Goal: Task Accomplishment & Management: Use online tool/utility

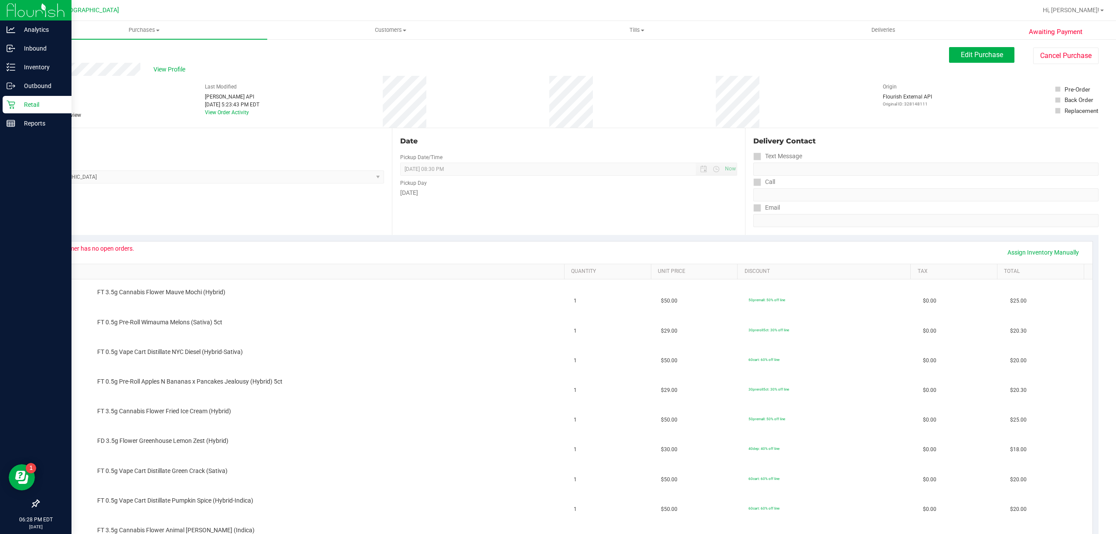
click at [23, 100] on p "Retail" at bounding box center [41, 104] width 52 height 10
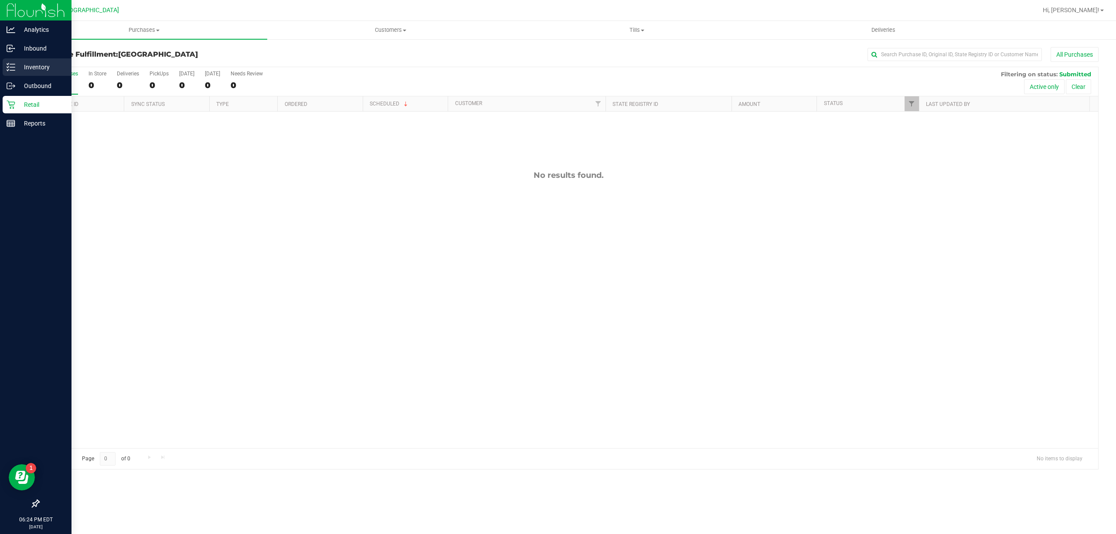
click at [67, 65] on p "Inventory" at bounding box center [41, 67] width 52 height 10
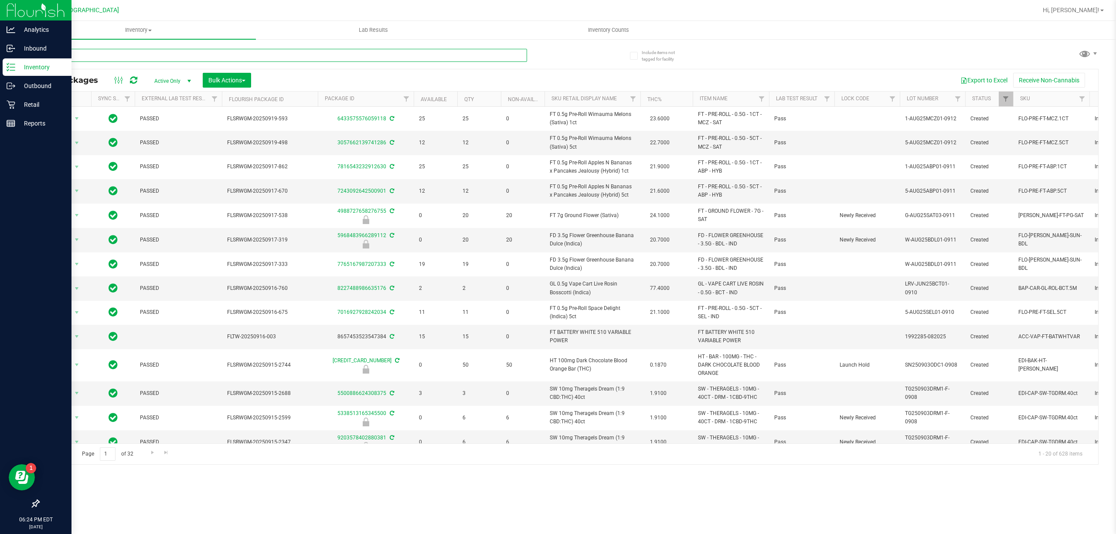
click at [245, 58] on input "text" at bounding box center [282, 55] width 489 height 13
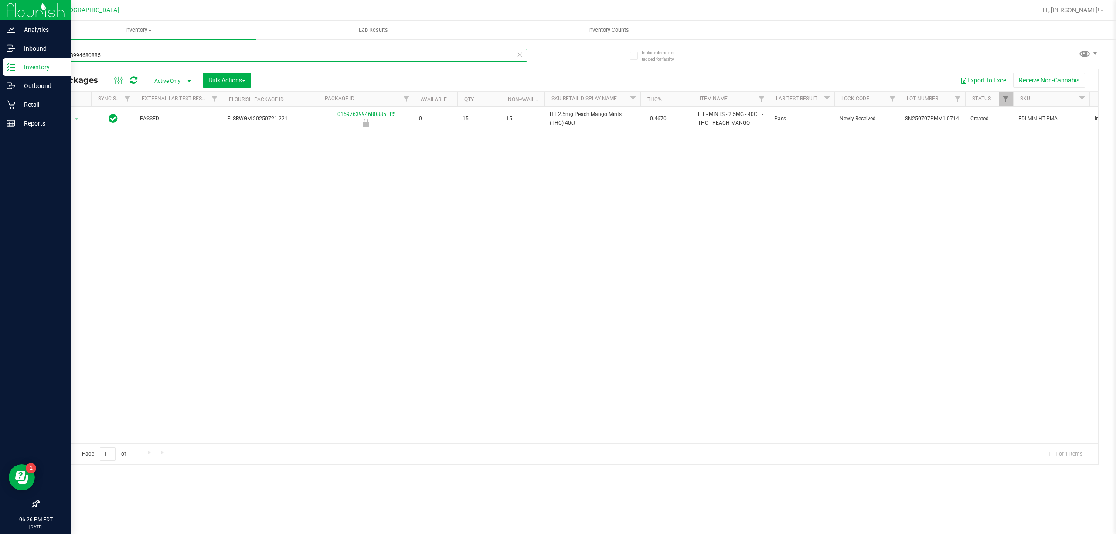
type input "0159763994680885"
click at [517, 55] on icon at bounding box center [520, 54] width 6 height 10
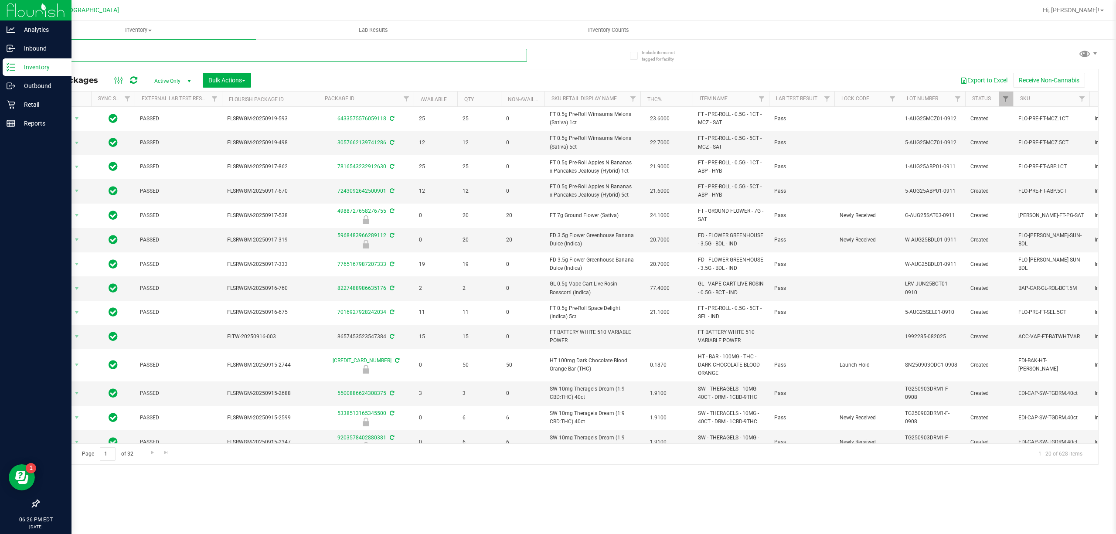
click at [263, 53] on input "text" at bounding box center [282, 55] width 489 height 13
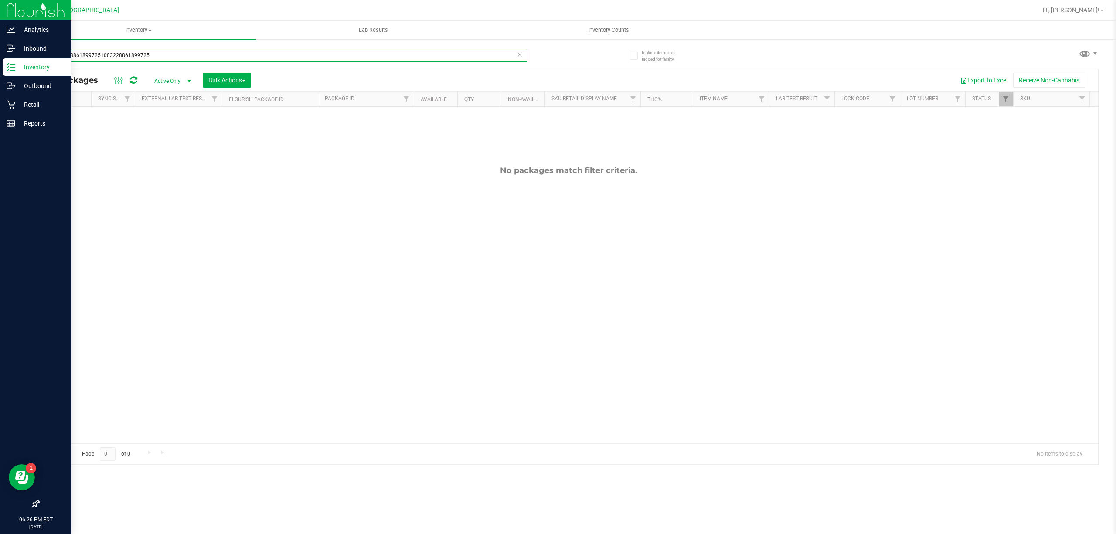
type input "10032288618997251003228861899725"
click at [519, 52] on icon at bounding box center [520, 54] width 6 height 10
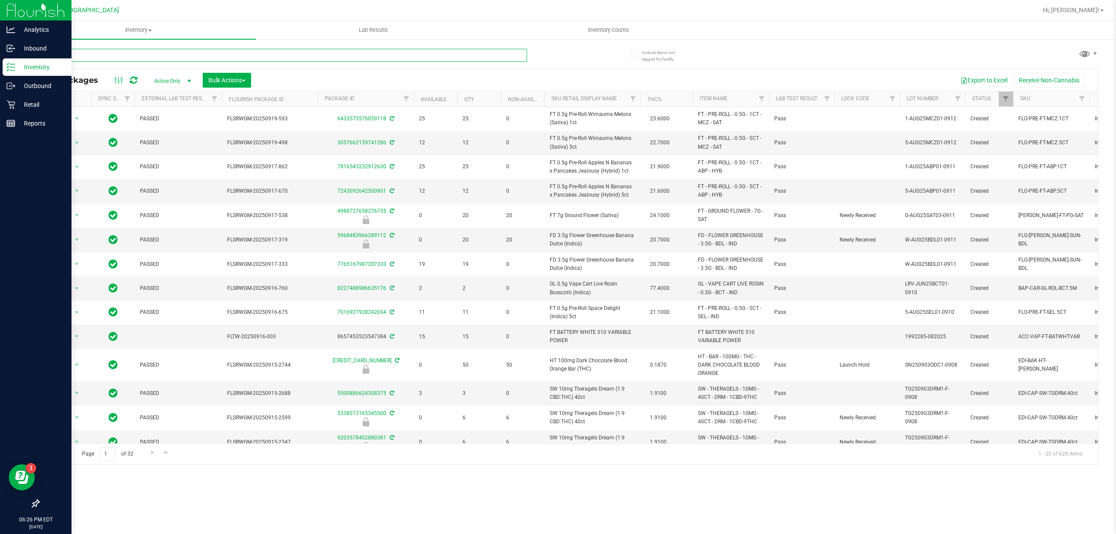
click at [504, 59] on input "text" at bounding box center [282, 55] width 489 height 13
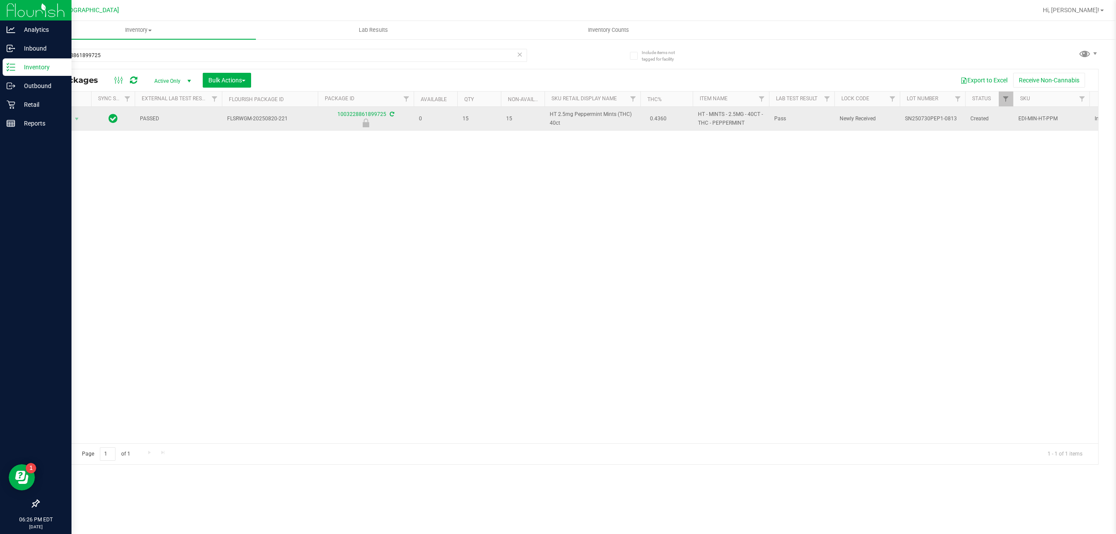
drag, startPoint x: 562, startPoint y: 124, endPoint x: 548, endPoint y: 119, distance: 14.9
click at [548, 119] on td "HT 2.5mg Peppermint Mints (THC) 40ct" at bounding box center [593, 119] width 96 height 24
copy span "HT 2.5mg Peppermint Mints (THC) 40ct"
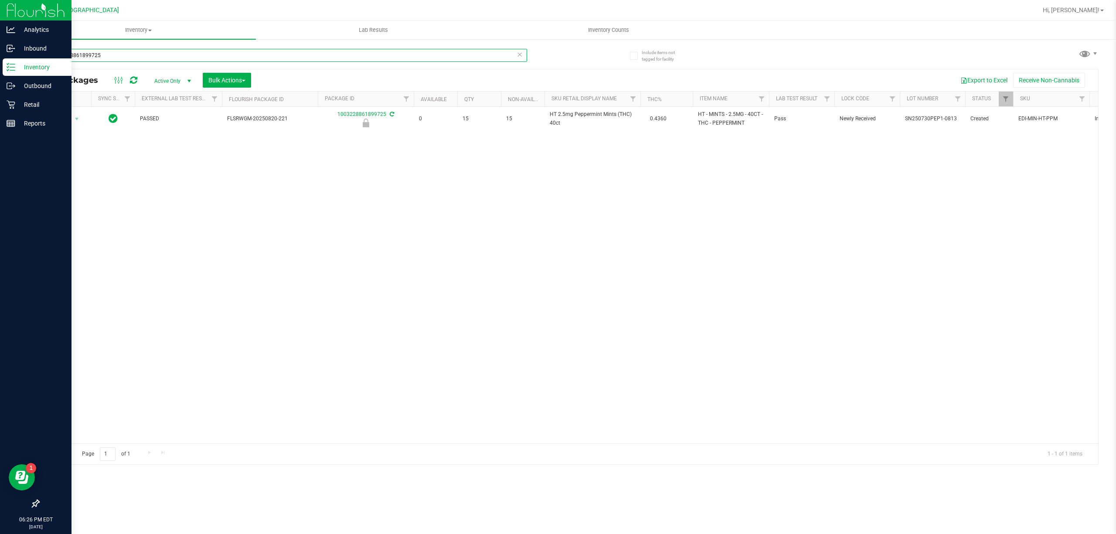
click at [146, 54] on input "1003228861899725" at bounding box center [282, 55] width 489 height 13
click at [147, 54] on input "1003228861899725" at bounding box center [282, 55] width 489 height 13
paste input "HT 2.5mg Peppermint Mints (THC) 40ct"
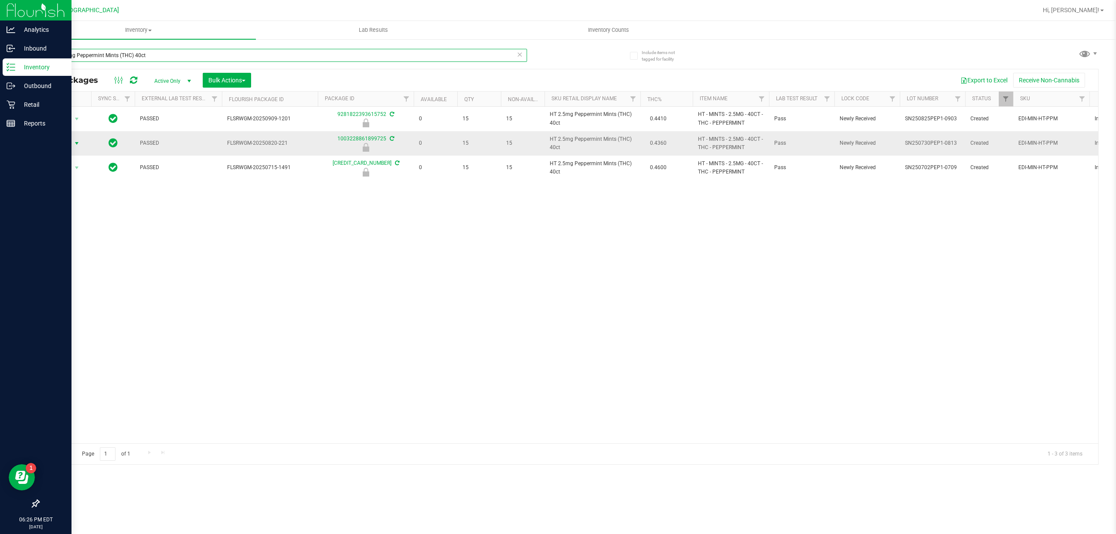
type input "HT 2.5mg Peppermint Mints (THC) 40ct"
click at [68, 144] on span "Action" at bounding box center [60, 143] width 24 height 12
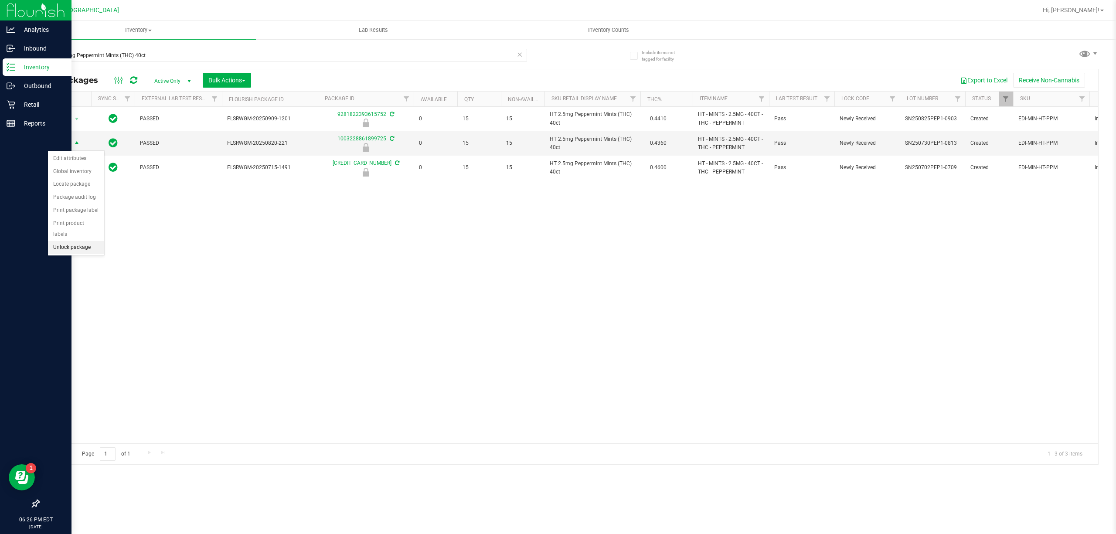
click at [72, 252] on li "Unlock package" at bounding box center [76, 247] width 56 height 13
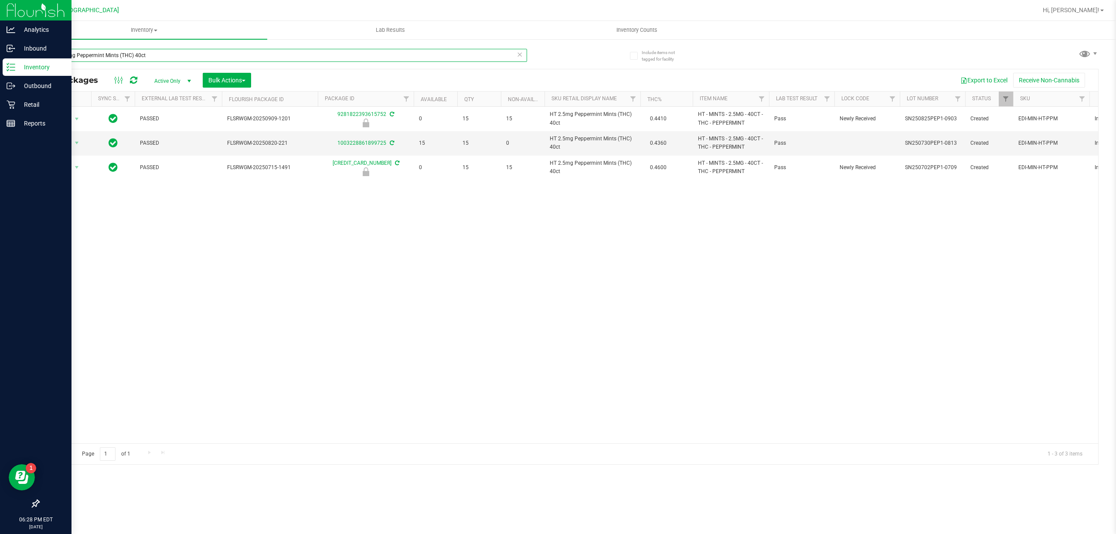
click at [155, 51] on input "HT 2.5mg Peppermint Mints (THC) 40ct" at bounding box center [282, 55] width 489 height 13
click at [156, 51] on input "HT 2.5mg Peppermint Mints (THC) 40ct" at bounding box center [282, 55] width 489 height 13
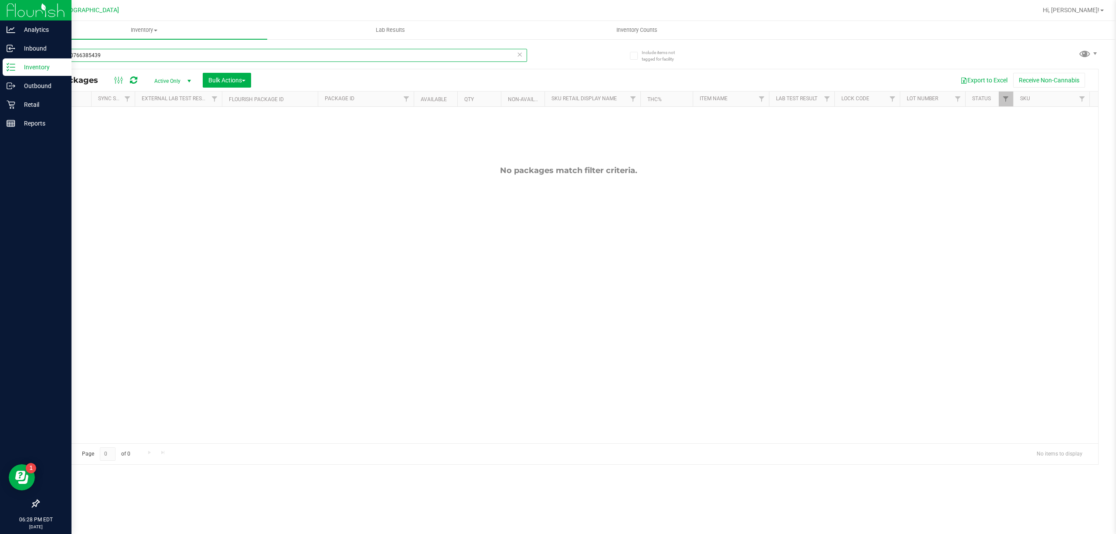
click at [157, 51] on input "8419510766385439" at bounding box center [282, 55] width 489 height 13
drag, startPoint x: 157, startPoint y: 51, endPoint x: 157, endPoint y: 57, distance: 5.7
click at [157, 52] on input "8419510766385439" at bounding box center [282, 55] width 489 height 13
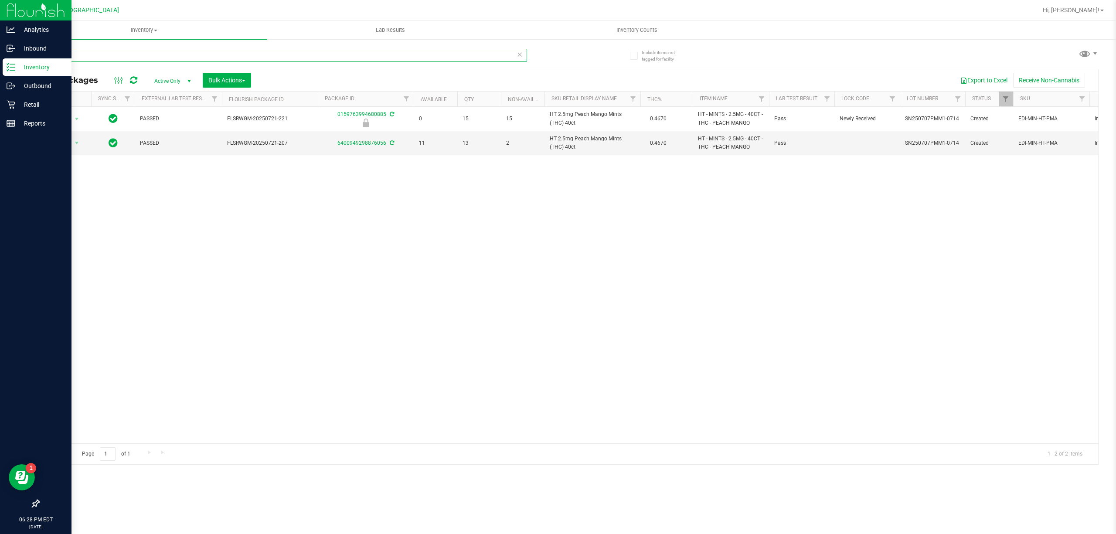
click at [450, 53] on input "pmm" at bounding box center [282, 55] width 489 height 13
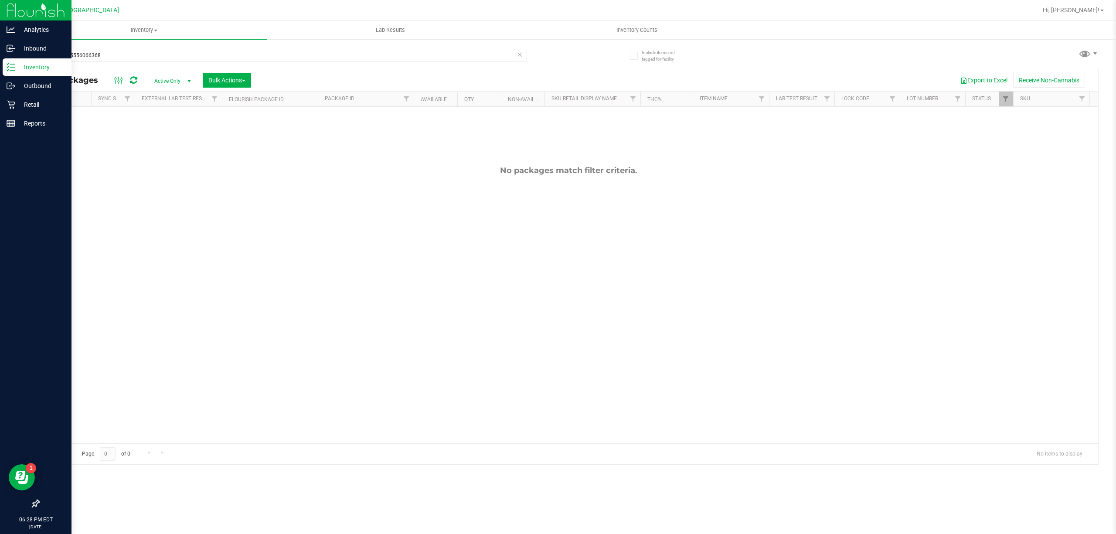
click at [441, 46] on div "6381935556066368" at bounding box center [303, 55] width 530 height 28
click at [443, 52] on input "6381935556066368" at bounding box center [282, 55] width 489 height 13
click at [443, 52] on input "7501972809471265" at bounding box center [282, 55] width 489 height 13
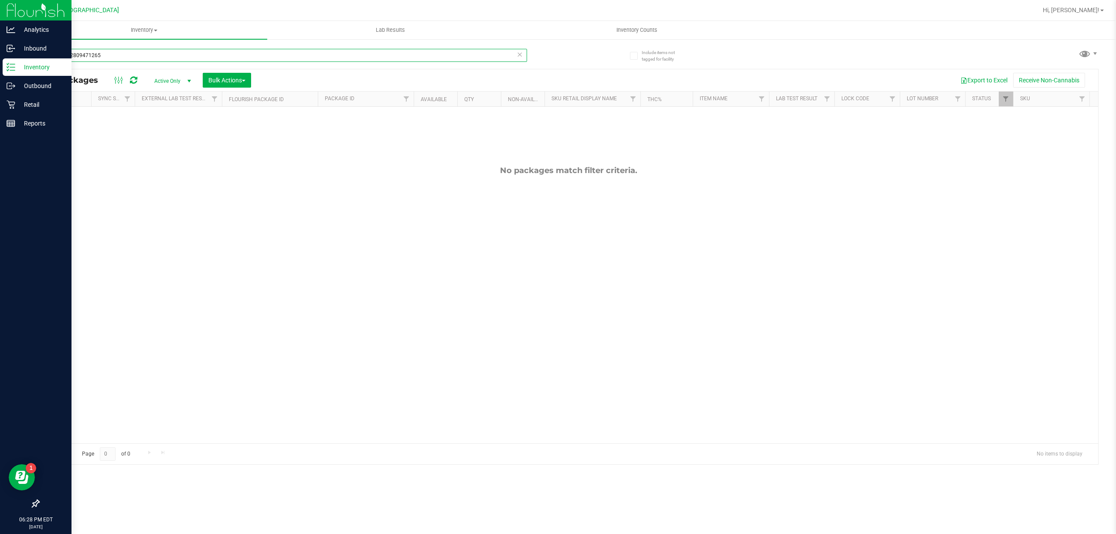
click at [443, 52] on input "7501972809471265" at bounding box center [282, 55] width 489 height 13
click at [443, 52] on input "1101125041350236" at bounding box center [282, 55] width 489 height 13
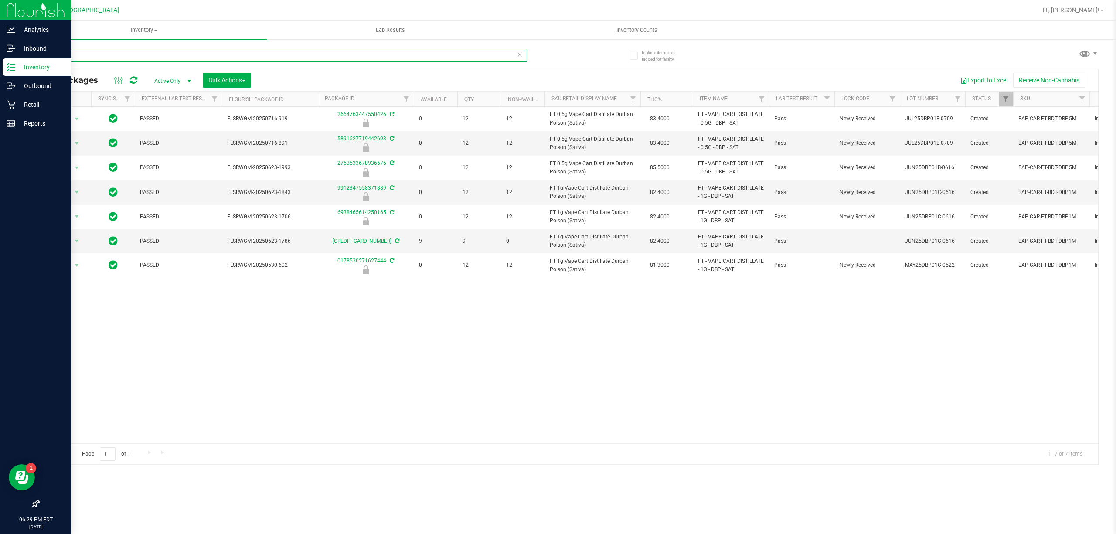
click at [430, 53] on input "dbp" at bounding box center [282, 55] width 489 height 13
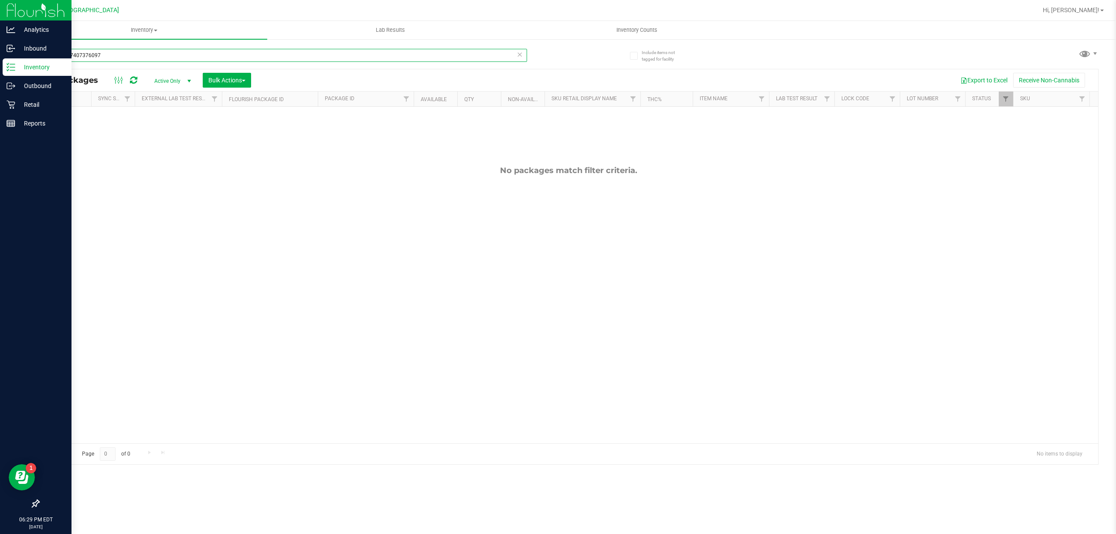
click at [400, 58] on input "0228877407376097" at bounding box center [282, 55] width 489 height 13
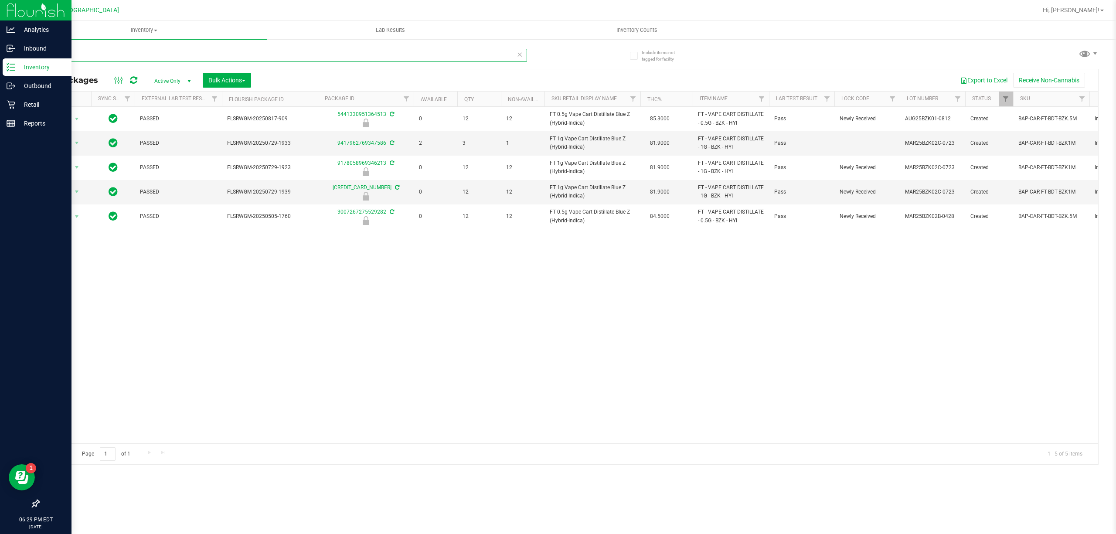
click at [490, 58] on input "bzk" at bounding box center [282, 55] width 489 height 13
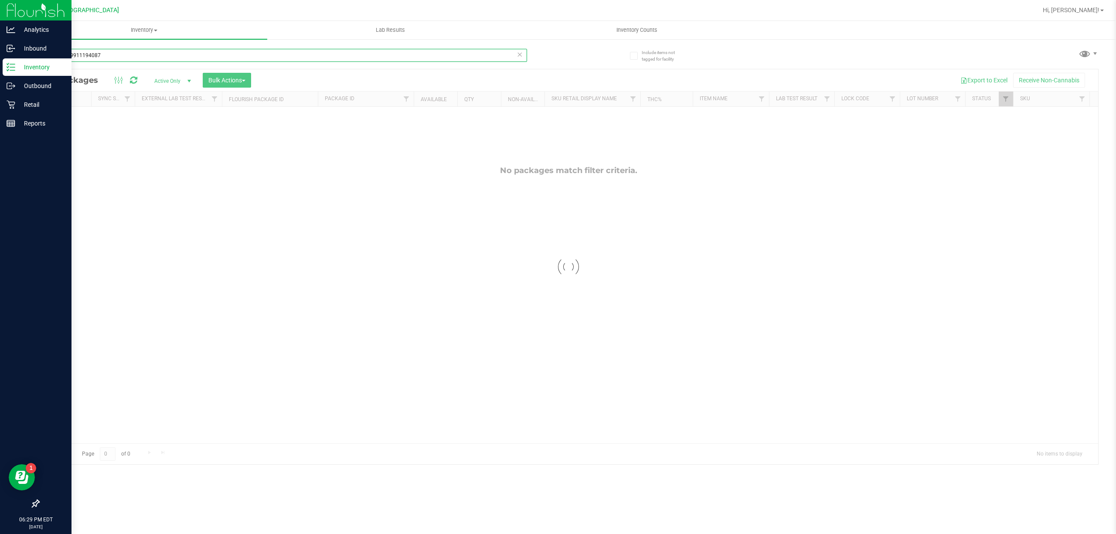
click at [431, 58] on input "4960469911194087" at bounding box center [282, 55] width 489 height 13
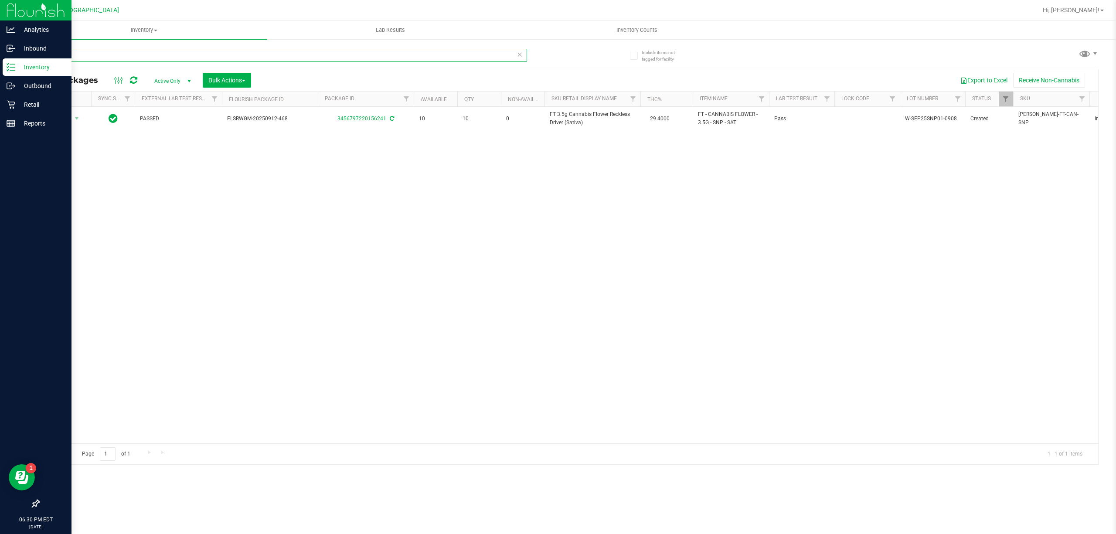
type input "s"
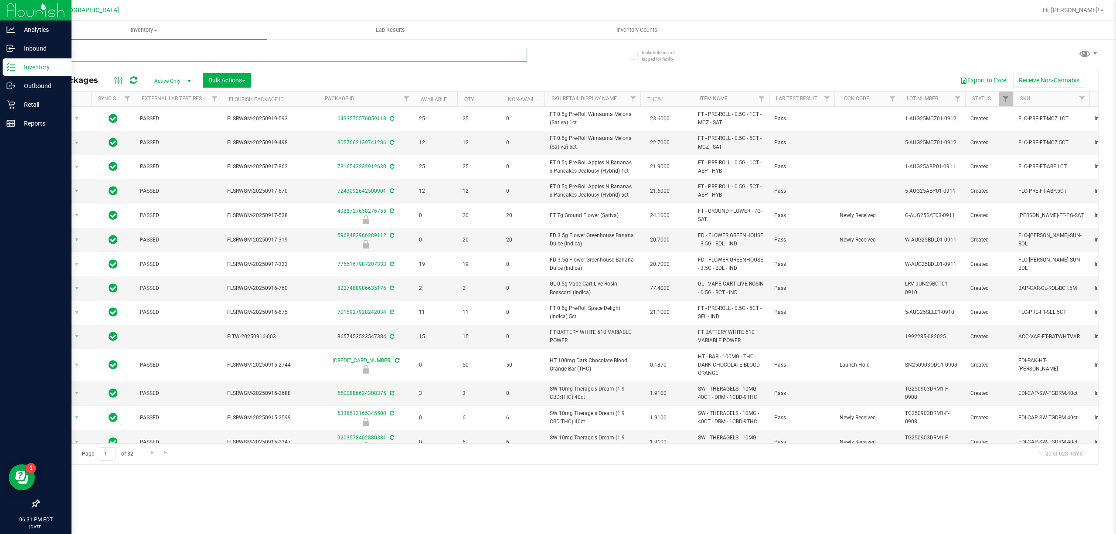
click at [407, 53] on input "text" at bounding box center [282, 55] width 489 height 13
click at [407, 54] on input "text" at bounding box center [282, 55] width 489 height 13
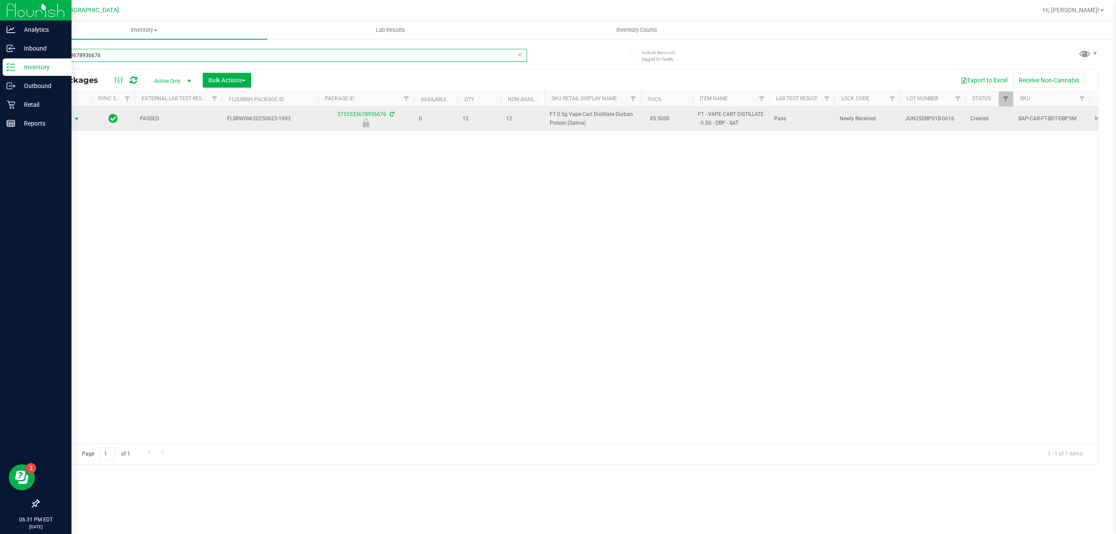
type input "2753533678936676"
click at [75, 117] on span "select" at bounding box center [76, 119] width 7 height 7
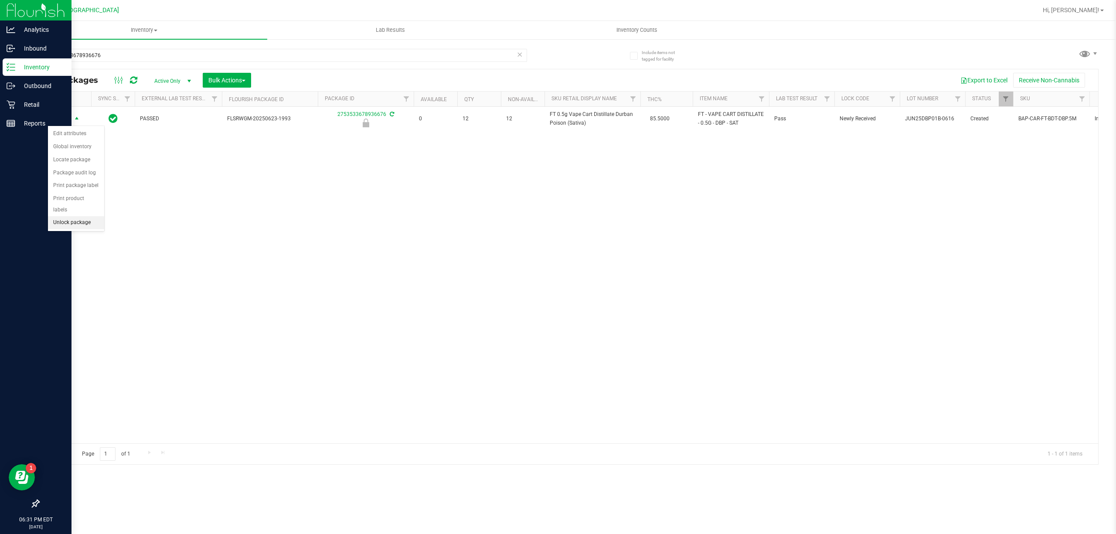
click at [79, 222] on li "Unlock package" at bounding box center [76, 222] width 56 height 13
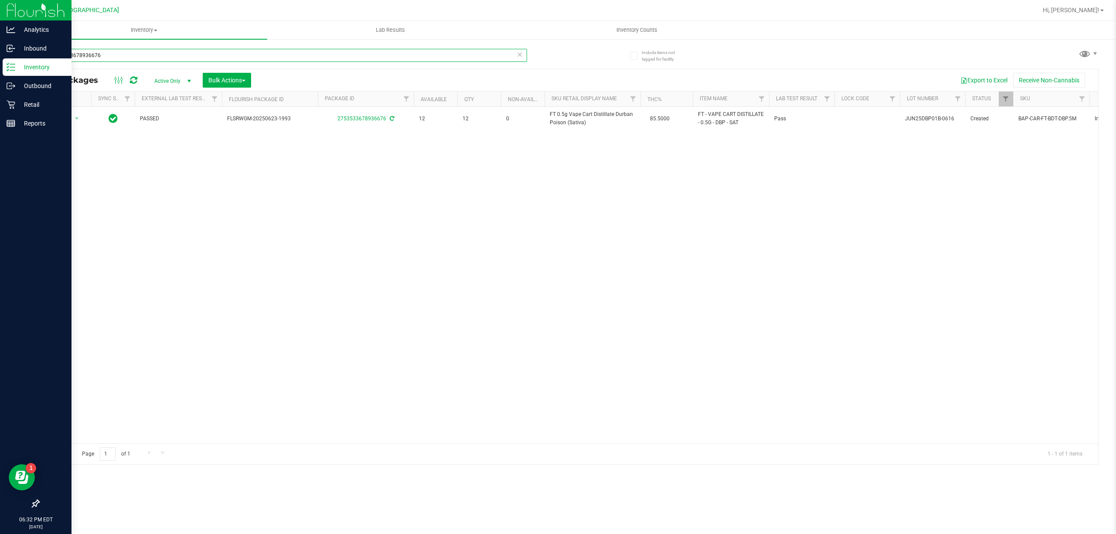
click at [200, 60] on input "2753533678936676" at bounding box center [282, 55] width 489 height 13
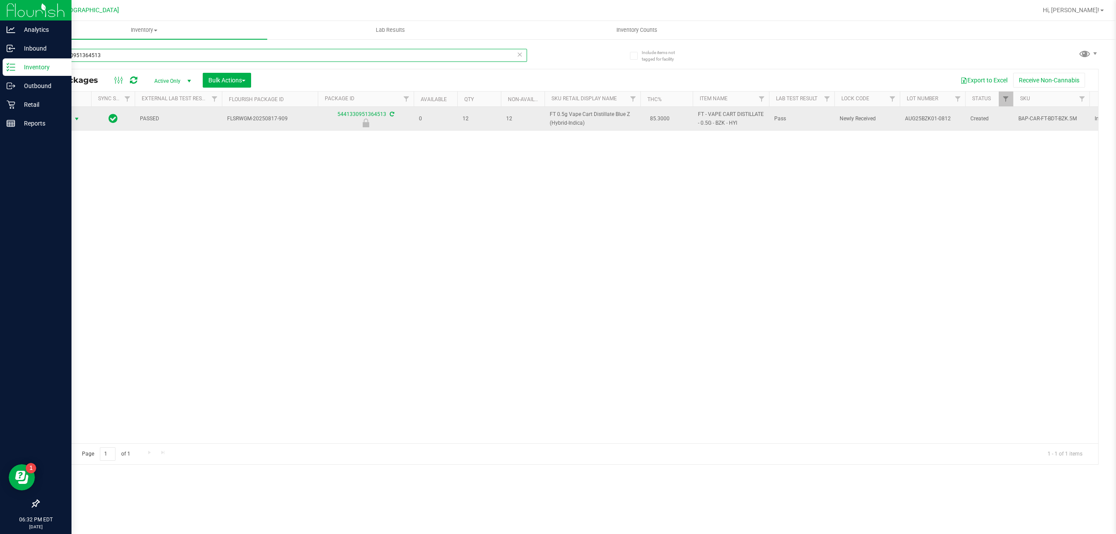
type input "5441330951364513"
click at [74, 119] on span "select" at bounding box center [76, 119] width 7 height 7
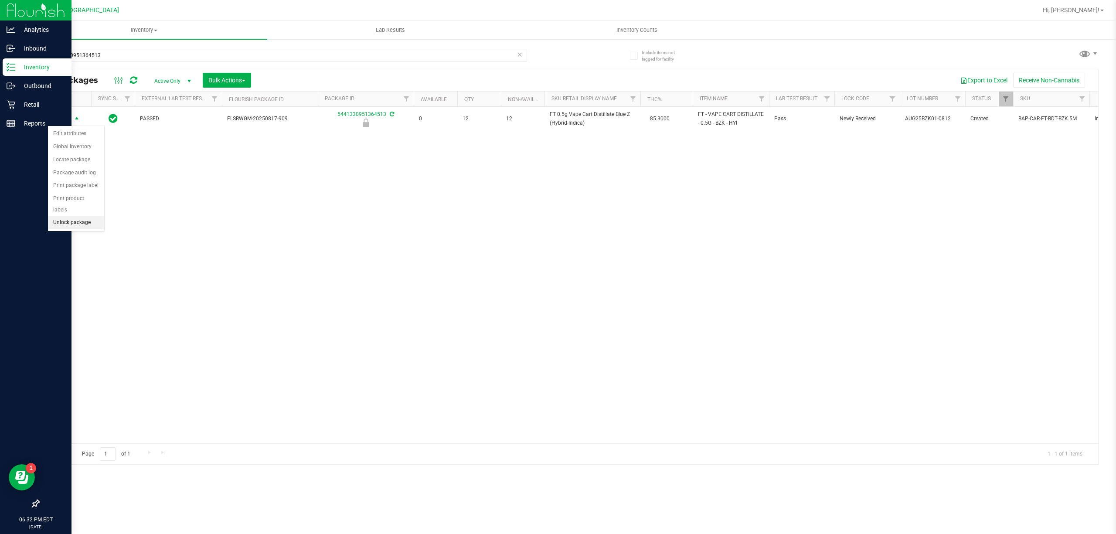
click at [78, 228] on li "Unlock package" at bounding box center [76, 222] width 56 height 13
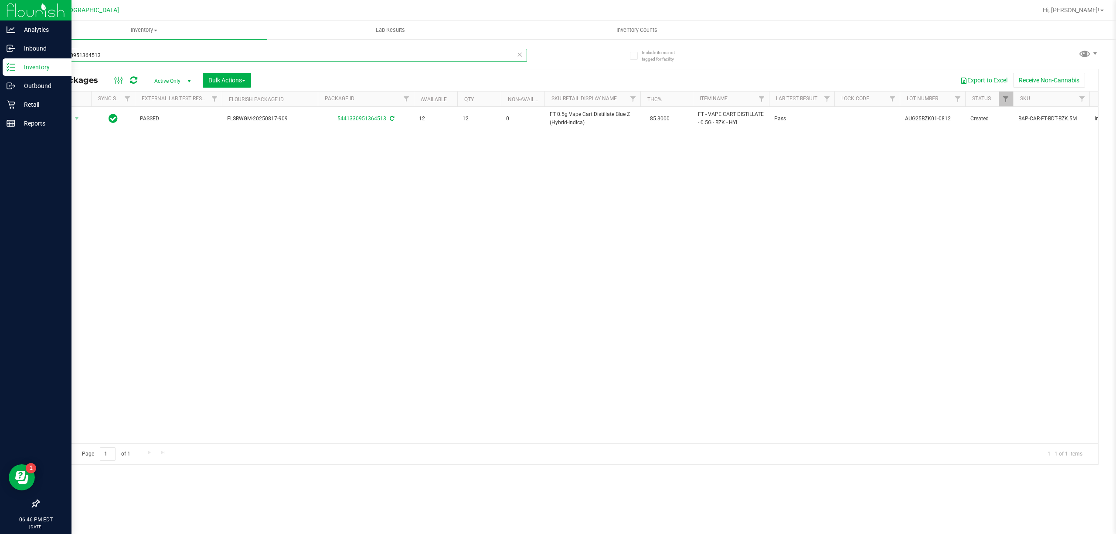
click at [524, 53] on input "5441330951364513" at bounding box center [282, 55] width 489 height 13
click at [518, 56] on div "5441330951364513" at bounding box center [282, 55] width 489 height 13
click at [521, 56] on icon at bounding box center [520, 54] width 6 height 10
click at [464, 56] on input "text" at bounding box center [282, 55] width 489 height 13
click at [251, 65] on div "9417962769347586" at bounding box center [282, 59] width 489 height 20
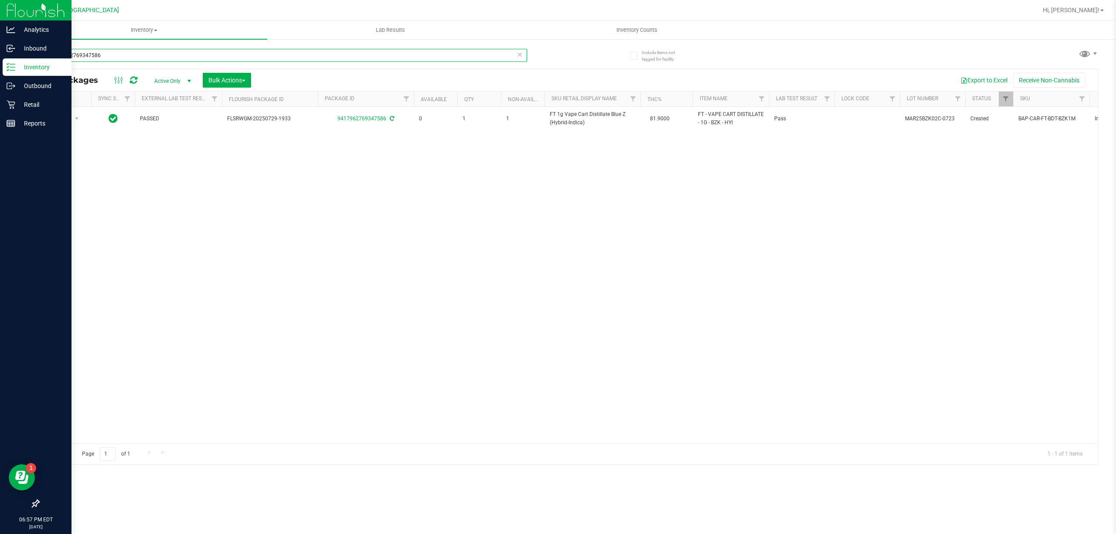
click at [255, 53] on input "9417962769347586" at bounding box center [282, 55] width 489 height 13
